Goal: Information Seeking & Learning: Learn about a topic

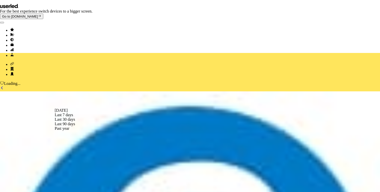
click at [72, 122] on div "Last 30 days" at bounding box center [65, 119] width 20 height 5
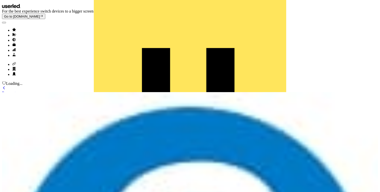
click at [29, 105] on div "Hubspot" at bounding box center [45, 107] width 86 height 5
click at [12, 28] on icon "Go to prospects" at bounding box center [14, 29] width 4 height 3
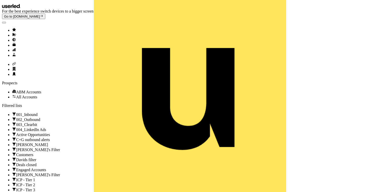
scroll to position [26, 0]
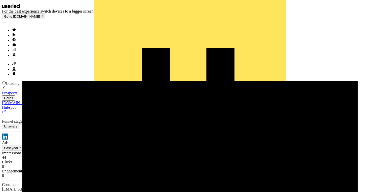
click at [46, 86] on link "Prospects" at bounding box center [45, 90] width 86 height 9
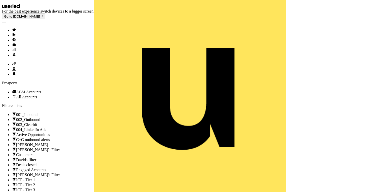
scroll to position [26, 0]
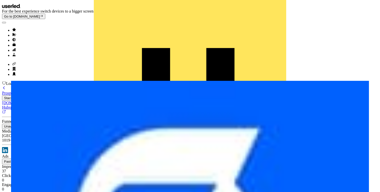
click at [29, 105] on div "Hubspot" at bounding box center [45, 107] width 86 height 5
click at [43, 91] on div "Prospects" at bounding box center [45, 93] width 86 height 5
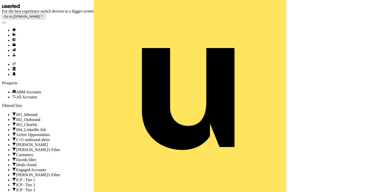
scroll to position [26, 0]
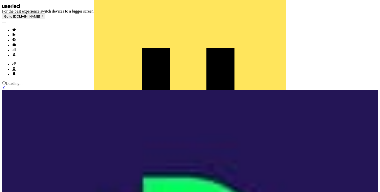
click at [30, 105] on div "Hubspot" at bounding box center [45, 107] width 86 height 5
click at [40, 91] on div "Prospects" at bounding box center [45, 93] width 86 height 5
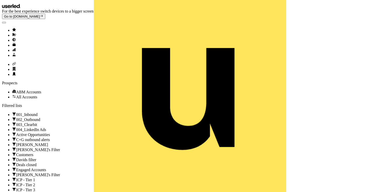
scroll to position [26, 0]
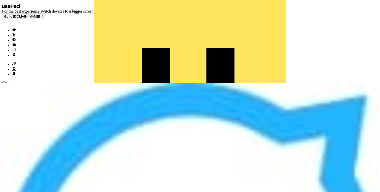
click at [39, 91] on div "Prospects" at bounding box center [45, 93] width 86 height 5
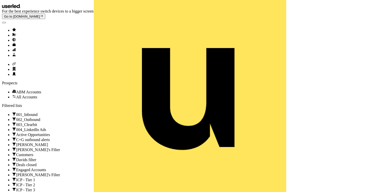
scroll to position [26, 0]
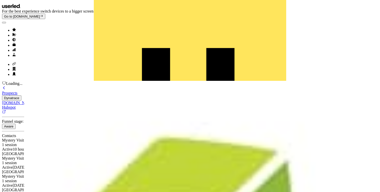
click at [39, 91] on div "Prospects" at bounding box center [45, 93] width 86 height 5
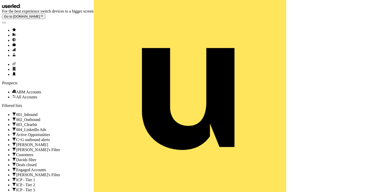
scroll to position [21, 0]
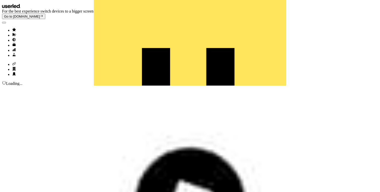
click at [34, 91] on div "Prospects" at bounding box center [45, 93] width 86 height 5
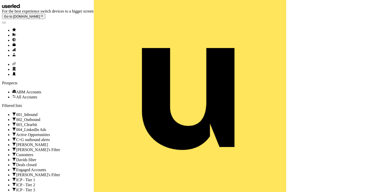
scroll to position [26, 0]
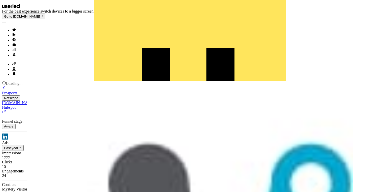
click at [37, 91] on div "Prospects" at bounding box center [45, 93] width 86 height 5
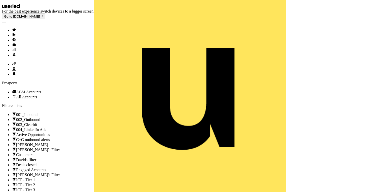
scroll to position [26, 0]
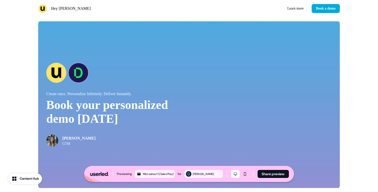
scroll to position [1049, 0]
